Goal: Complete application form: Complete application form

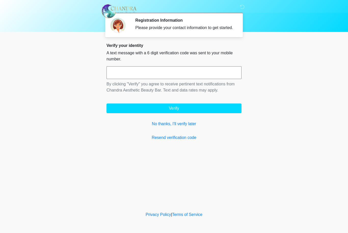
click at [133, 79] on input "text" at bounding box center [174, 72] width 135 height 13
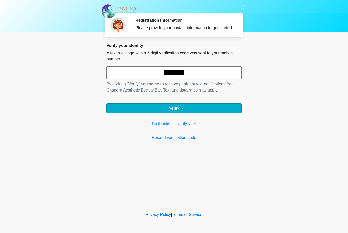
type input "******"
click at [194, 113] on button "Verify" at bounding box center [174, 108] width 135 height 10
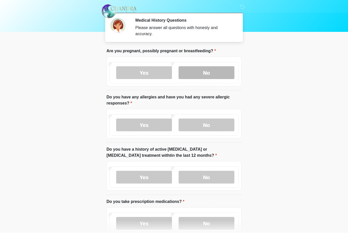
click at [218, 77] on label "No" at bounding box center [207, 72] width 56 height 13
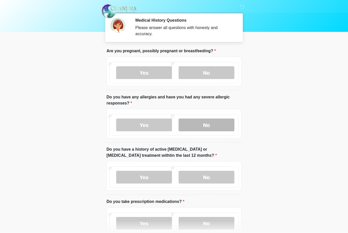
click at [208, 127] on label "No" at bounding box center [207, 125] width 56 height 13
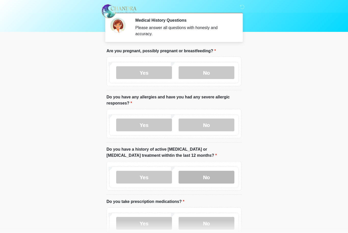
click at [209, 174] on label "No" at bounding box center [207, 177] width 56 height 13
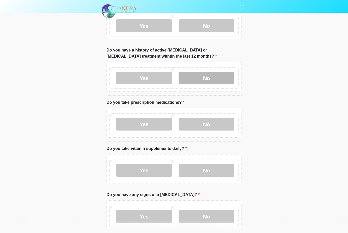
scroll to position [100, 0]
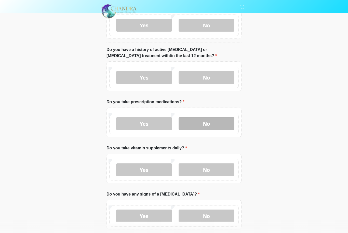
click at [209, 120] on label "No" at bounding box center [207, 123] width 56 height 13
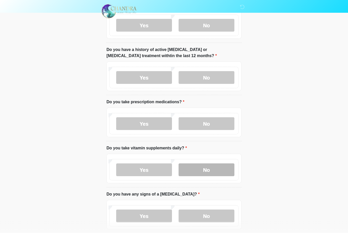
click at [215, 171] on label "No" at bounding box center [207, 169] width 56 height 13
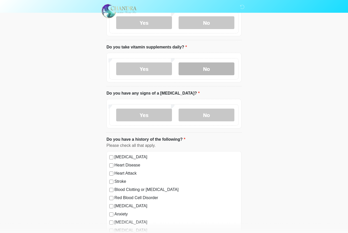
scroll to position [201, 0]
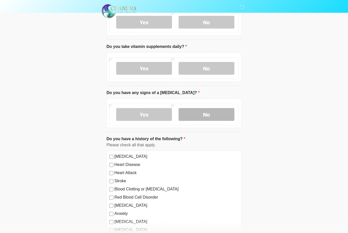
click at [210, 115] on label "No" at bounding box center [207, 114] width 56 height 13
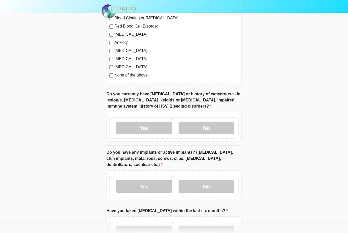
scroll to position [374, 0]
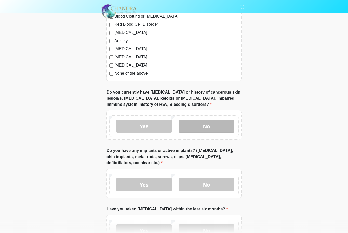
click at [224, 129] on label "No" at bounding box center [207, 126] width 56 height 13
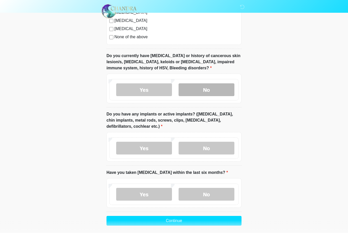
scroll to position [412, 0]
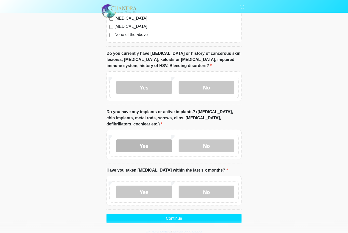
click at [150, 147] on label "Yes" at bounding box center [144, 146] width 56 height 13
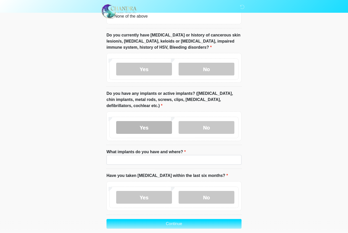
scroll to position [436, 0]
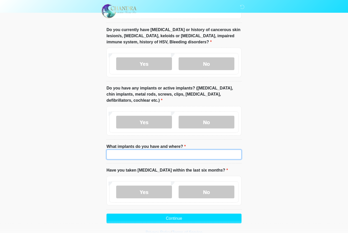
click at [151, 154] on input "What implants do you have and where?" at bounding box center [174, 155] width 135 height 10
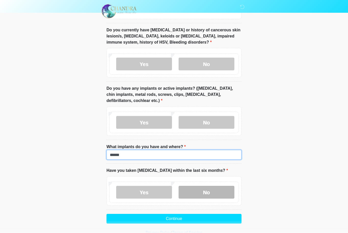
type input "******"
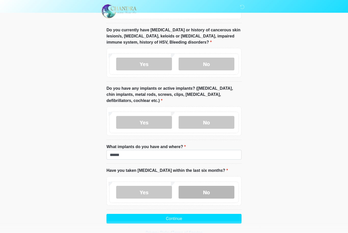
click at [213, 191] on label "No" at bounding box center [207, 192] width 56 height 13
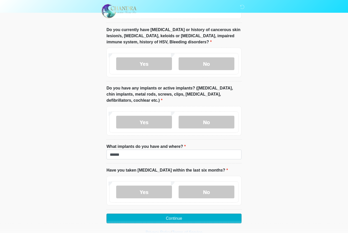
click at [191, 221] on button "Continue" at bounding box center [174, 219] width 135 height 10
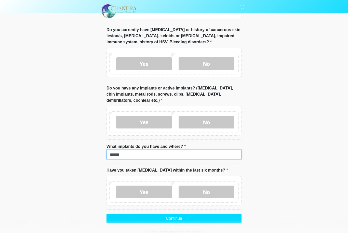
click at [137, 156] on input "******" at bounding box center [174, 155] width 135 height 10
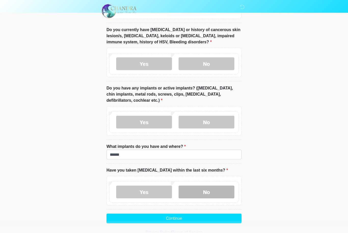
click at [218, 189] on label "No" at bounding box center [207, 192] width 56 height 13
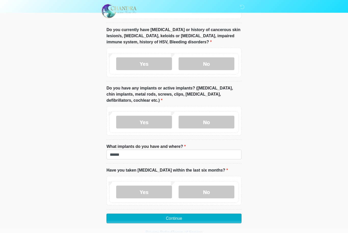
click at [211, 217] on button "Continue" at bounding box center [174, 219] width 135 height 10
click at [200, 217] on button "Continue" at bounding box center [174, 219] width 135 height 10
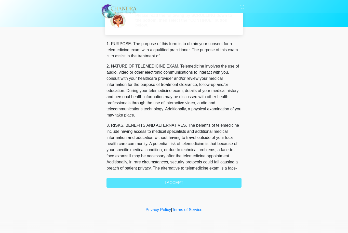
scroll to position [0, 0]
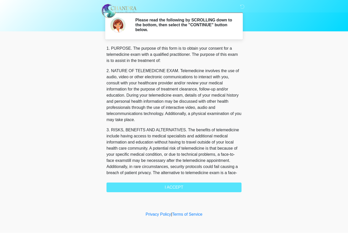
click at [199, 188] on div "1. PURPOSE. The purpose of this form is to obtain your consent for a telemedici…" at bounding box center [174, 119] width 135 height 147
click at [188, 184] on div "1. PURPOSE. The purpose of this form is to obtain your consent for a telemedici…" at bounding box center [174, 119] width 135 height 147
click at [183, 189] on div "1. PURPOSE. The purpose of this form is to obtain your consent for a telemedici…" at bounding box center [174, 119] width 135 height 147
click at [186, 182] on div "1. PURPOSE. The purpose of this form is to obtain your consent for a telemedici…" at bounding box center [174, 119] width 135 height 147
click at [180, 187] on div "1. PURPOSE. The purpose of this form is to obtain your consent for a telemedici…" at bounding box center [174, 119] width 135 height 147
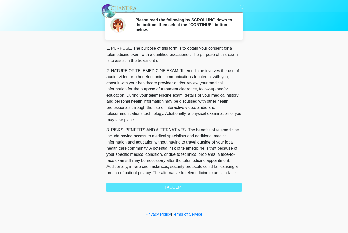
click at [180, 187] on div "1. PURPOSE. The purpose of this form is to obtain your consent for a telemedici…" at bounding box center [174, 119] width 135 height 147
click at [200, 187] on div "1. PURPOSE. The purpose of this form is to obtain your consent for a telemedici…" at bounding box center [174, 119] width 135 height 147
click at [188, 186] on div "1. PURPOSE. The purpose of this form is to obtain your consent for a telemedici…" at bounding box center [174, 119] width 135 height 147
click at [186, 187] on div "1. PURPOSE. The purpose of this form is to obtain your consent for a telemedici…" at bounding box center [174, 119] width 135 height 147
click at [173, 190] on div "1. PURPOSE. The purpose of this form is to obtain your consent for a telemedici…" at bounding box center [174, 119] width 135 height 147
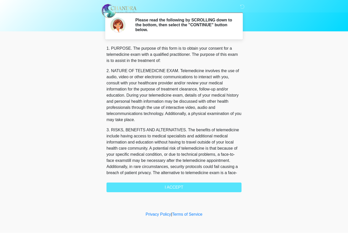
click at [192, 187] on div "1. PURPOSE. The purpose of this form is to obtain your consent for a telemedici…" at bounding box center [174, 119] width 135 height 147
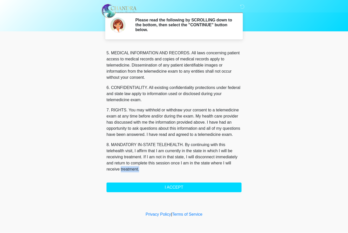
scroll to position [177, 0]
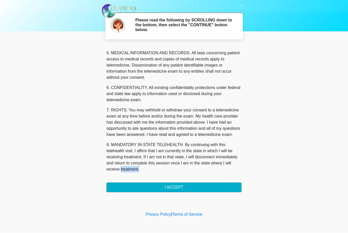
click at [183, 188] on button "I ACCEPT" at bounding box center [174, 188] width 135 height 10
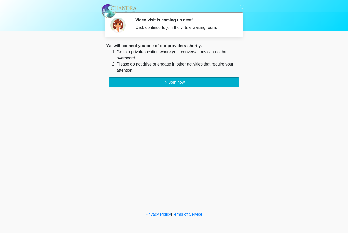
click at [192, 86] on button "Join now" at bounding box center [174, 83] width 131 height 10
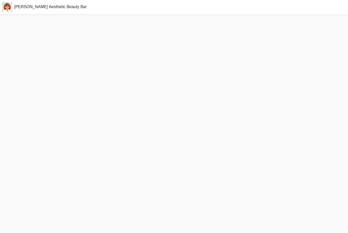
click at [31, 1] on div "[PERSON_NAME] Aesthetic Beauty Bar" at bounding box center [174, 7] width 348 height 14
